Goal: Task Accomplishment & Management: Manage account settings

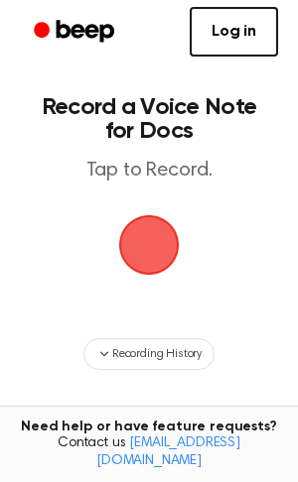
click at [137, 244] on span "button" at bounding box center [149, 245] width 56 height 56
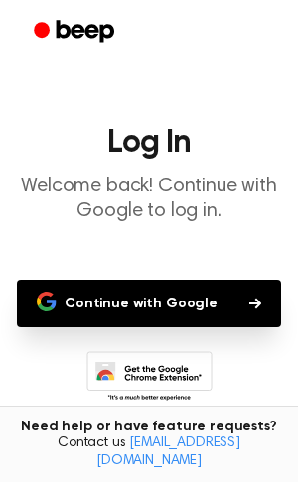
click at [240, 171] on header "Log In Welcome back! Continue with Google to log in." at bounding box center [149, 175] width 266 height 97
click at [249, 301] on icon "button" at bounding box center [255, 304] width 12 height 12
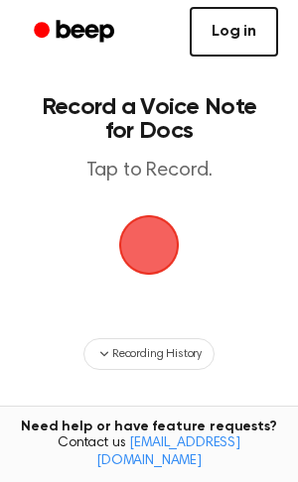
click at [221, 40] on link "Log in" at bounding box center [234, 32] width 88 height 50
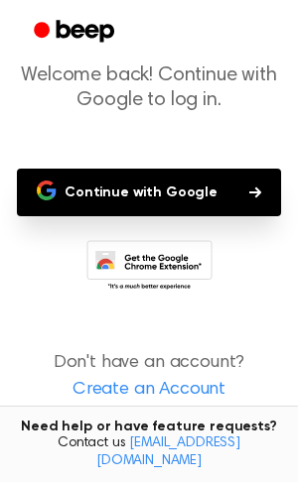
scroll to position [126, 0]
